Goal: Transaction & Acquisition: Purchase product/service

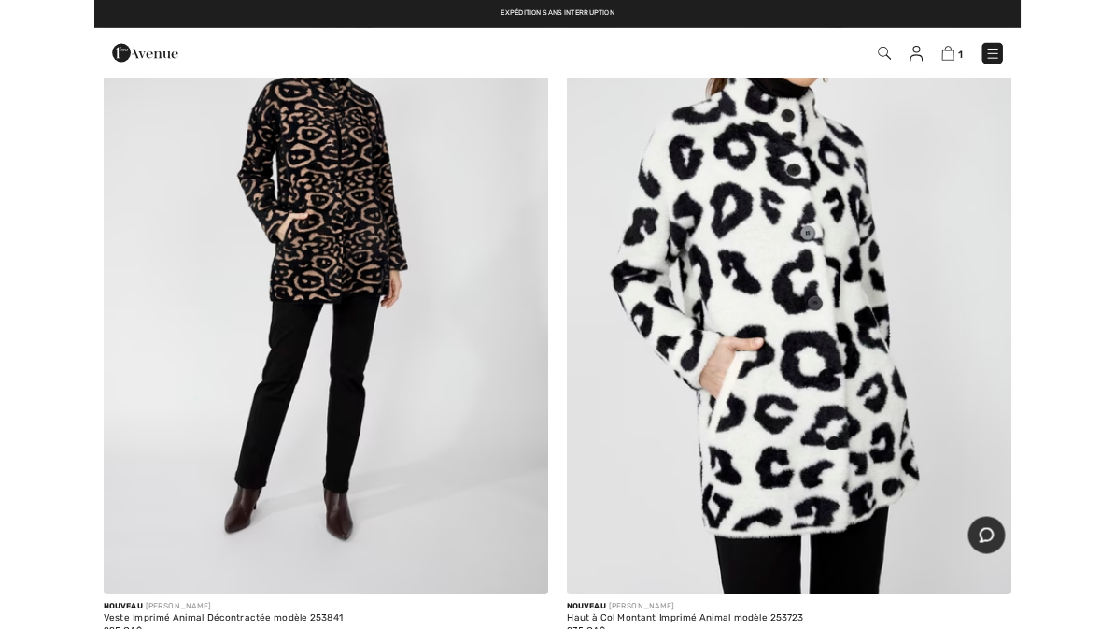
scroll to position [22378, 0]
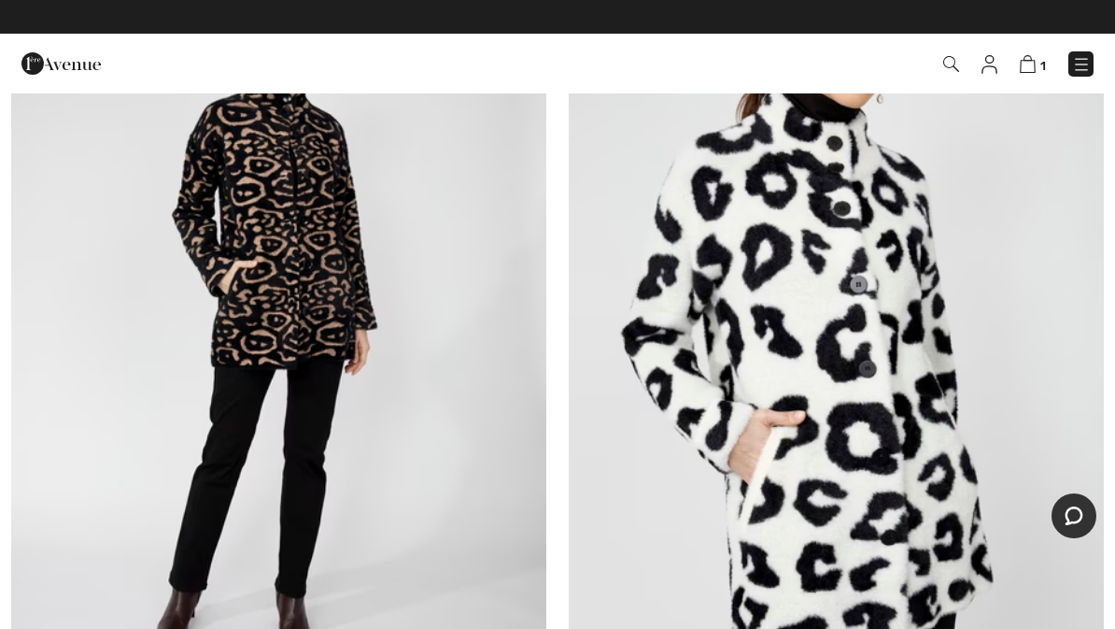
click at [1028, 64] on img at bounding box center [1028, 64] width 16 height 18
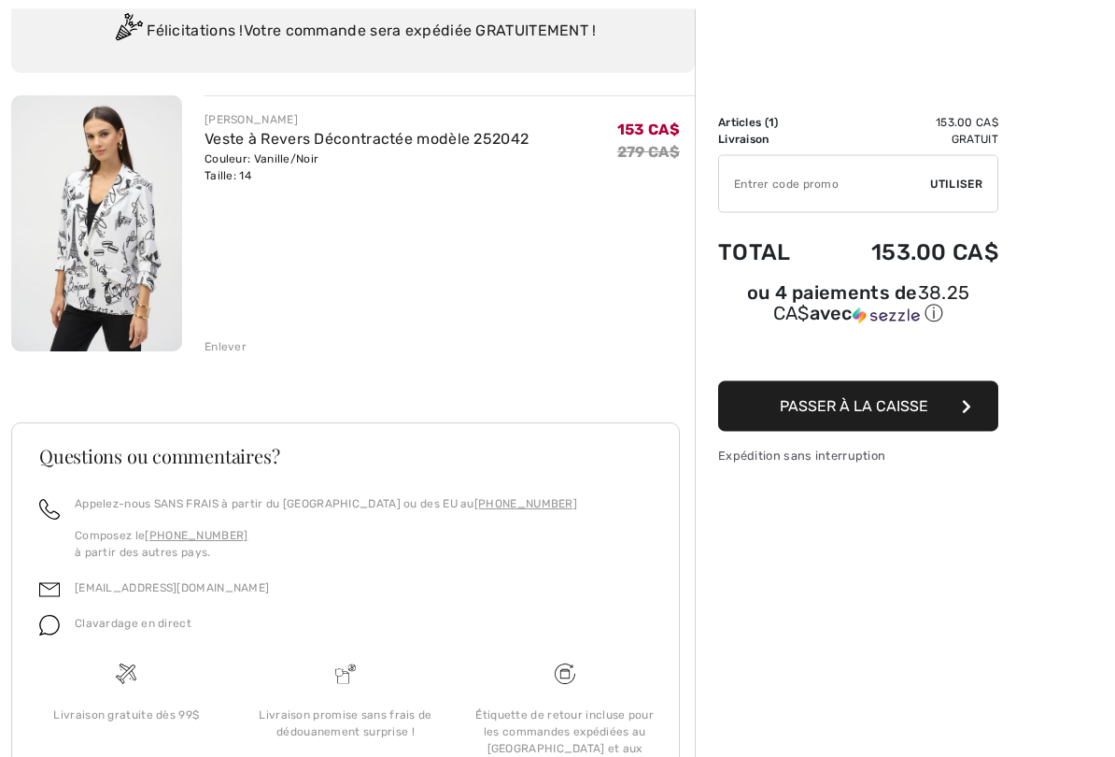
scroll to position [149, 0]
click at [880, 408] on span "Passer à la caisse" at bounding box center [854, 406] width 149 height 18
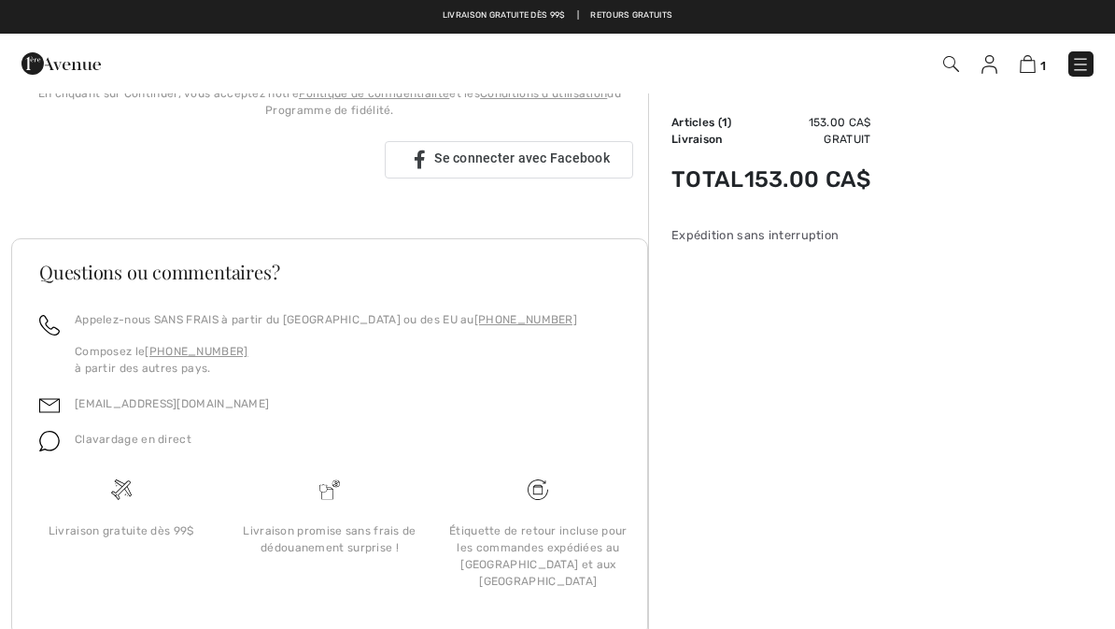
scroll to position [547, 0]
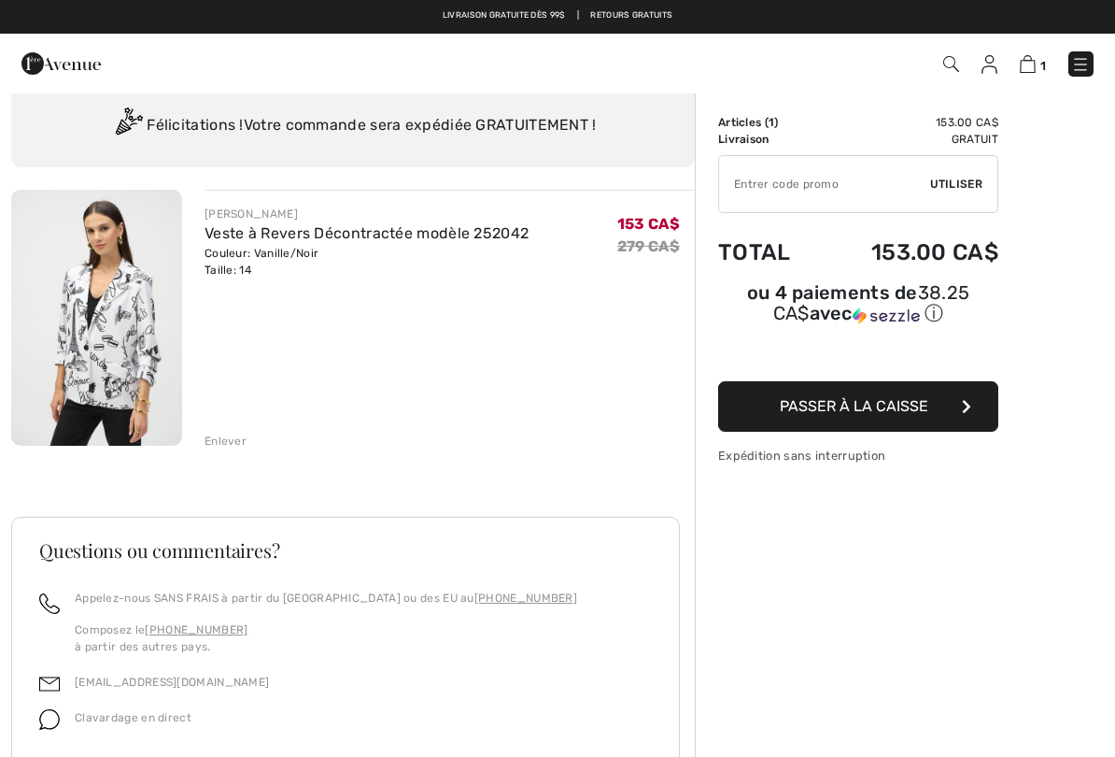
scroll to position [54, 0]
click at [827, 186] on input "TEXT" at bounding box center [824, 184] width 211 height 56
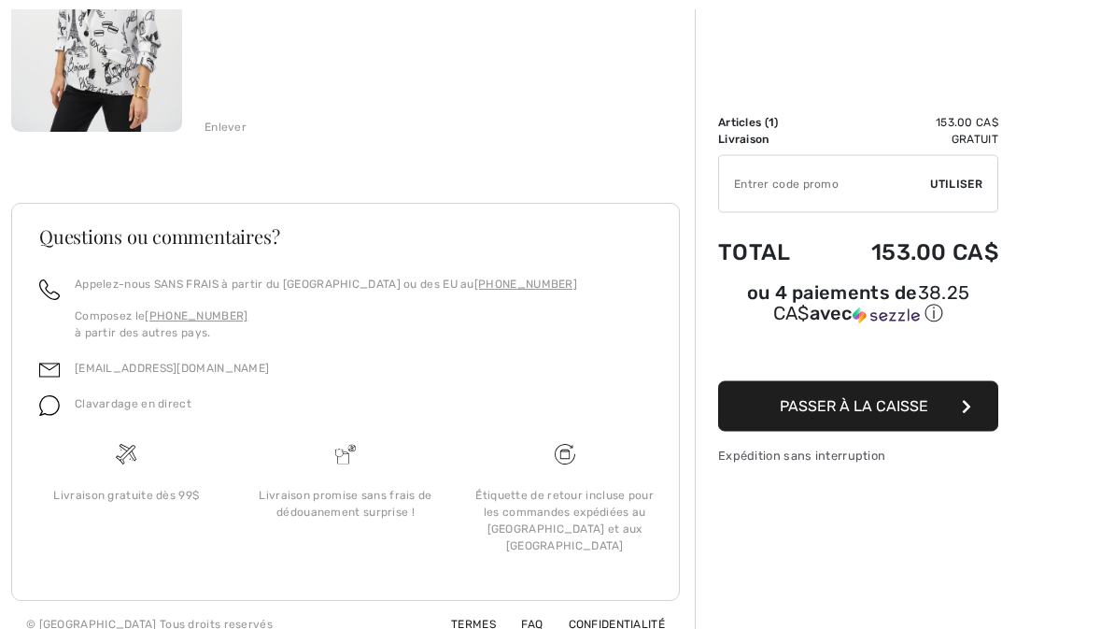
scroll to position [371, 0]
